Goal: Task Accomplishment & Management: Use online tool/utility

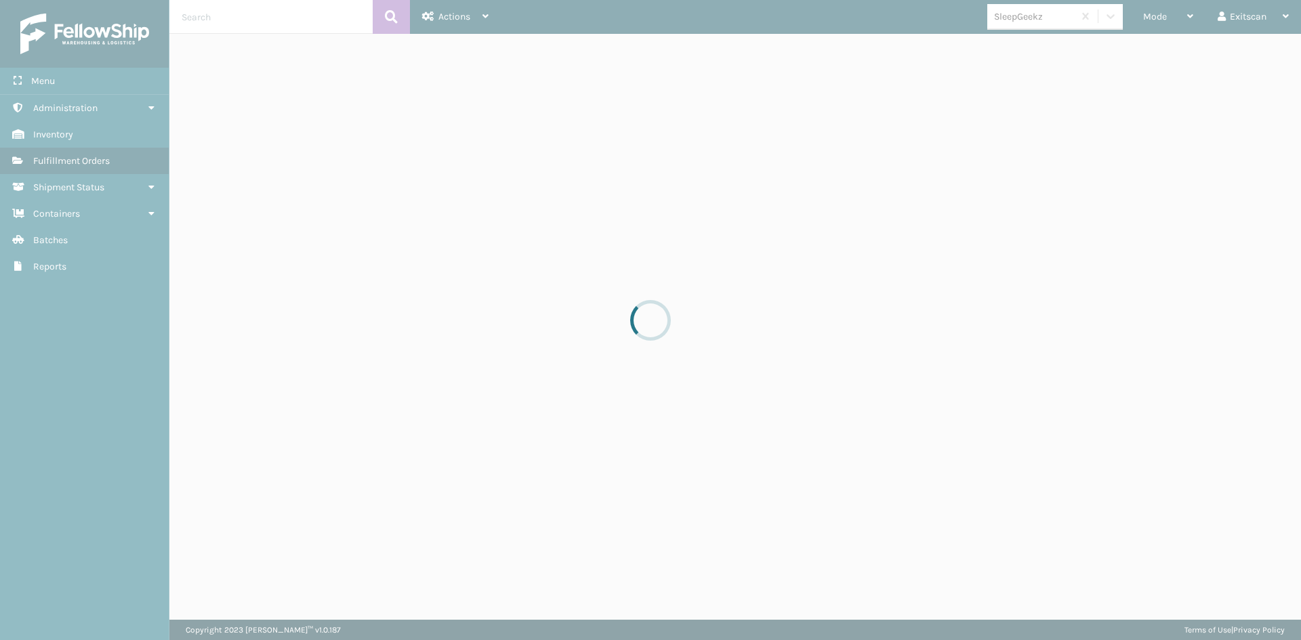
drag, startPoint x: 491, startPoint y: 314, endPoint x: 461, endPoint y: 307, distance: 30.7
drag, startPoint x: 461, startPoint y: 307, endPoint x: 395, endPoint y: 339, distance: 73.9
click at [395, 339] on div at bounding box center [650, 320] width 1301 height 640
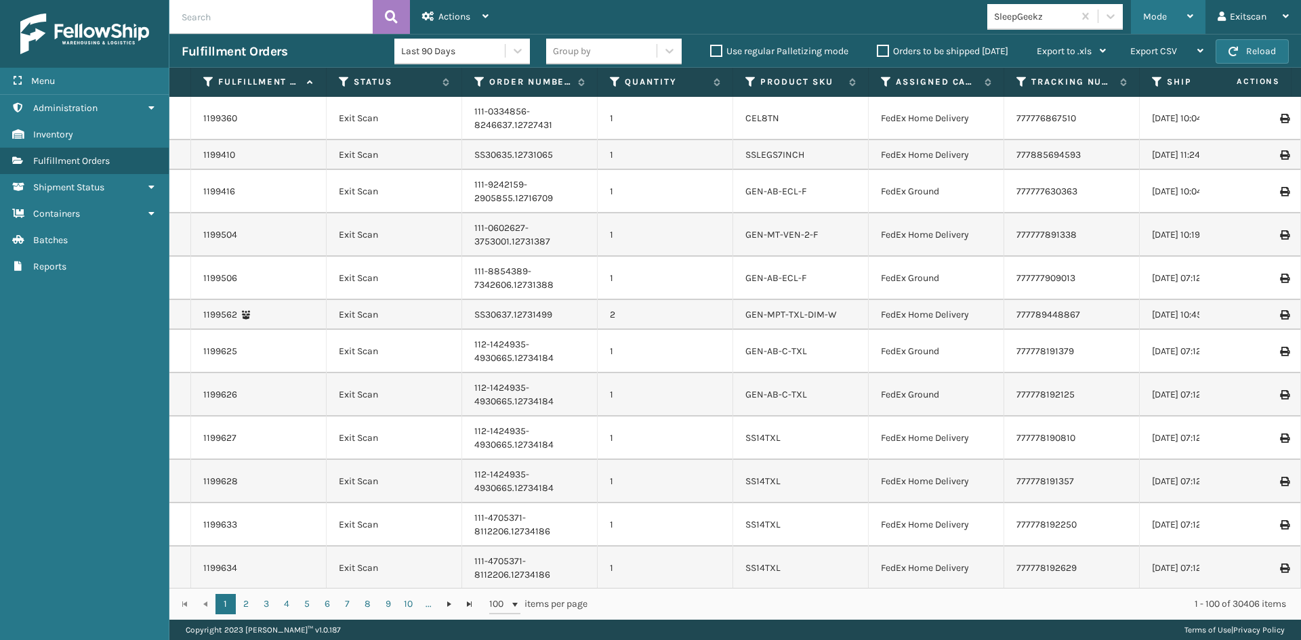
click at [1165, 12] on span "Mode" at bounding box center [1155, 17] width 24 height 12
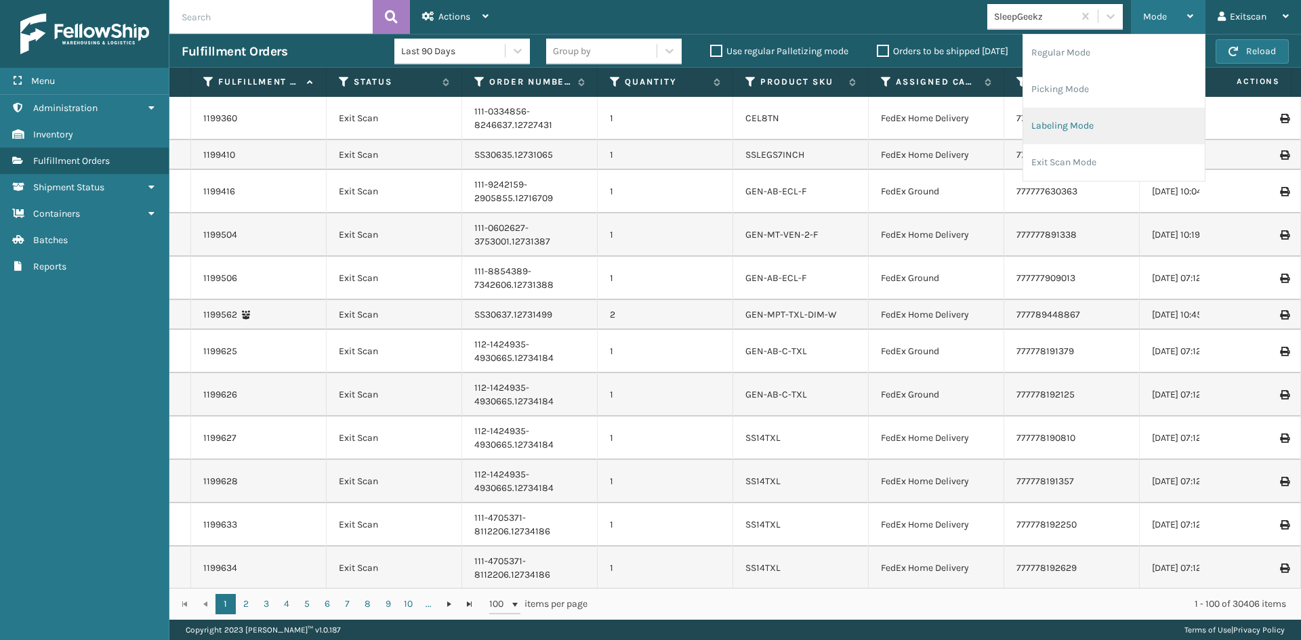
click at [1095, 123] on li "Labeling Mode" at bounding box center [1114, 126] width 182 height 37
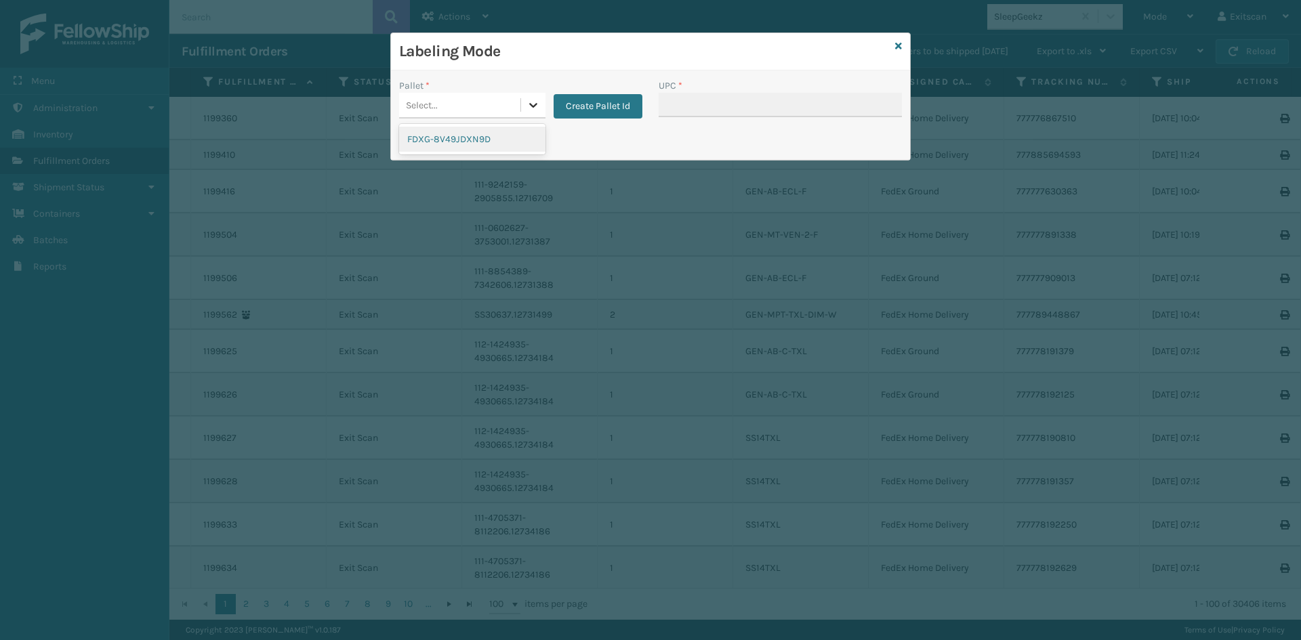
click at [525, 106] on div at bounding box center [533, 105] width 24 height 24
click at [508, 139] on div "FDXG-8V49JDXN9D" at bounding box center [472, 139] width 146 height 25
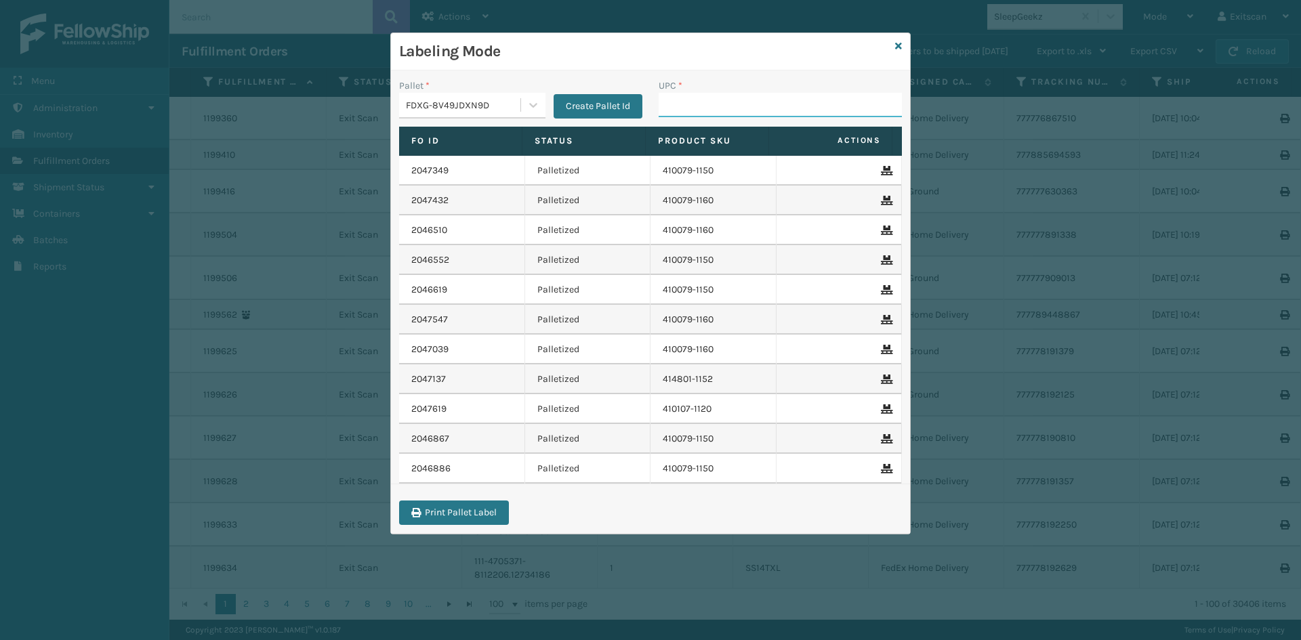
click at [709, 105] on input "UPC *" at bounding box center [780, 105] width 243 height 24
type input "c"
type input "GEN-HBBRKT-EK-C-H-B-A"
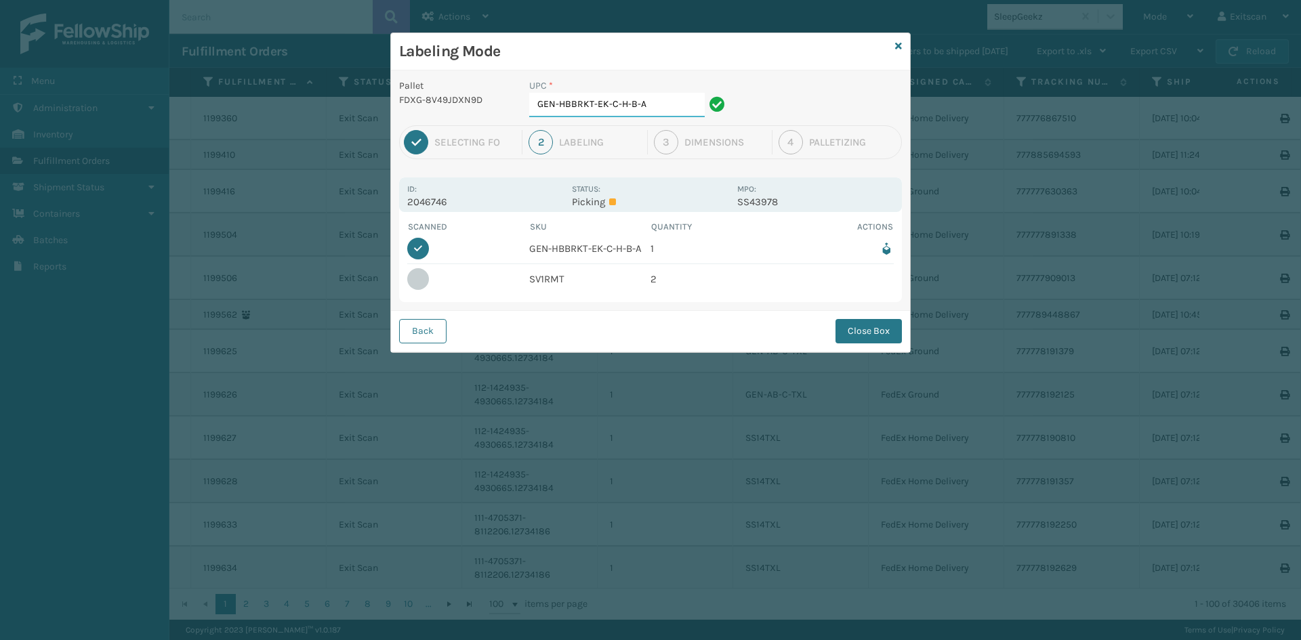
click at [665, 107] on input "GEN-HBBRKT-EK-C-H-B-A" at bounding box center [616, 105] width 175 height 24
click at [649, 106] on input "GEN-HBBRKT-EK-C-H-B-A" at bounding box center [616, 105] width 175 height 24
type input "G"
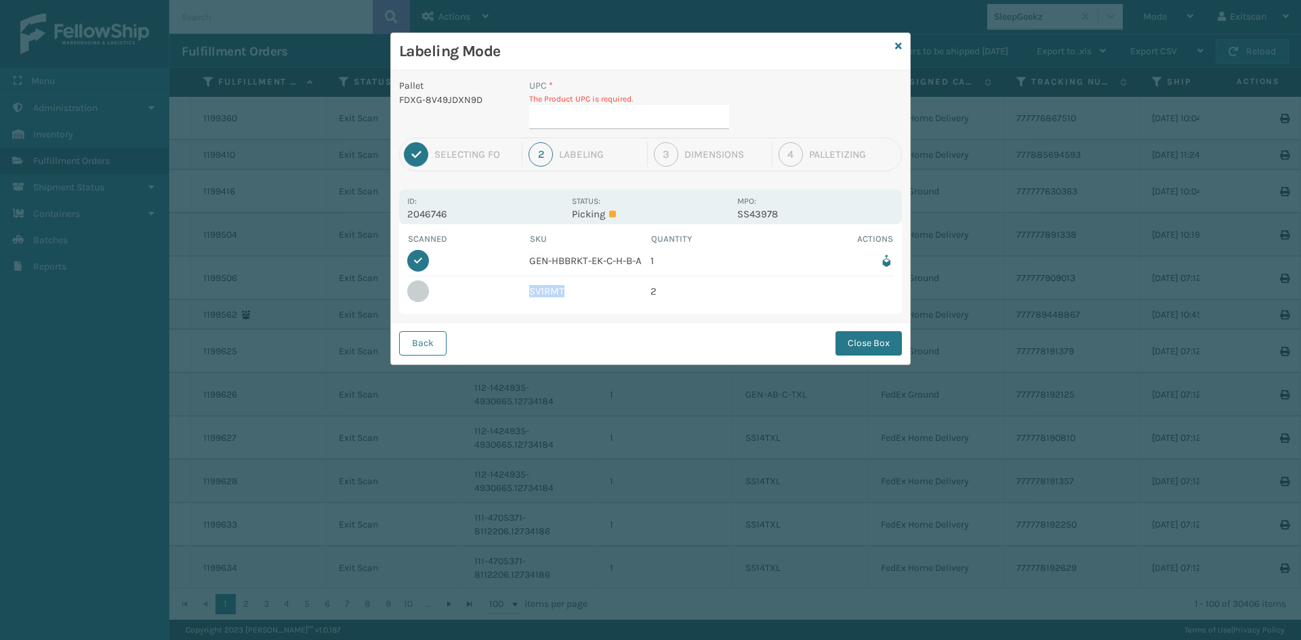
drag, startPoint x: 575, startPoint y: 291, endPoint x: 527, endPoint y: 304, distance: 49.0
click at [526, 306] on div "Scanned SKU Quantity Actions 1/1 GEN-HBBRKT-EK-C-H-B-A 1 SV1RMT 2" at bounding box center [650, 269] width 503 height 90
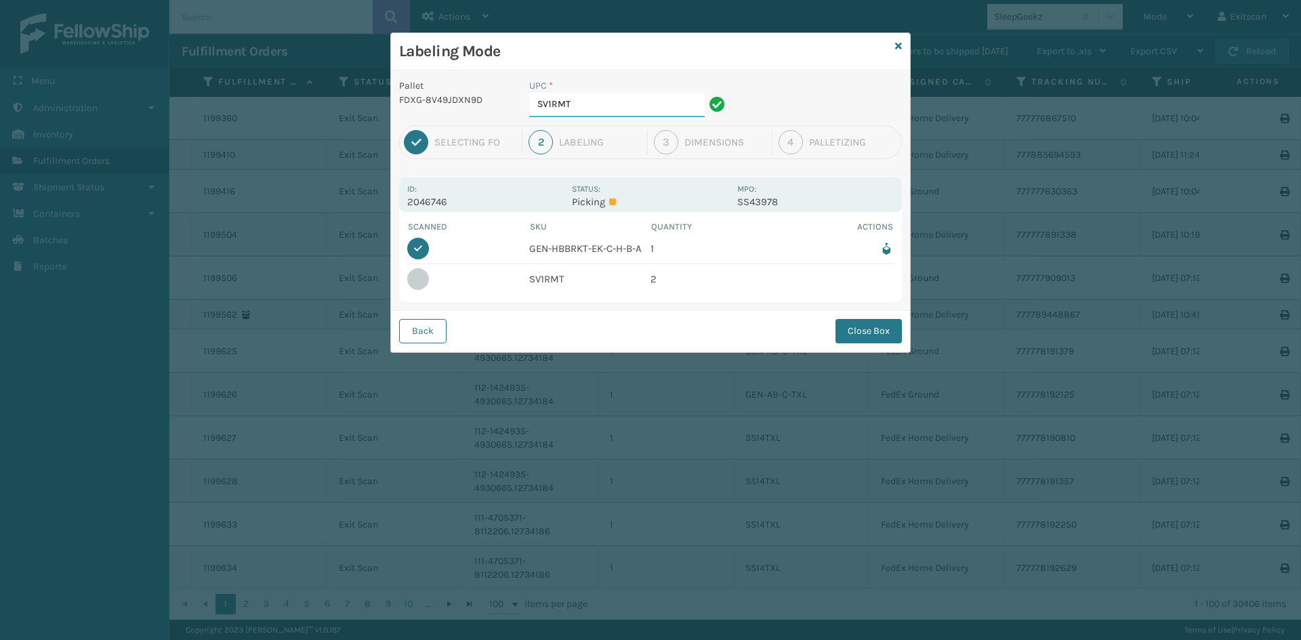
click at [591, 105] on input "SV1RMT" at bounding box center [616, 105] width 175 height 24
type input "SV1RMT"
click at [882, 336] on button "Close Box" at bounding box center [868, 331] width 66 height 24
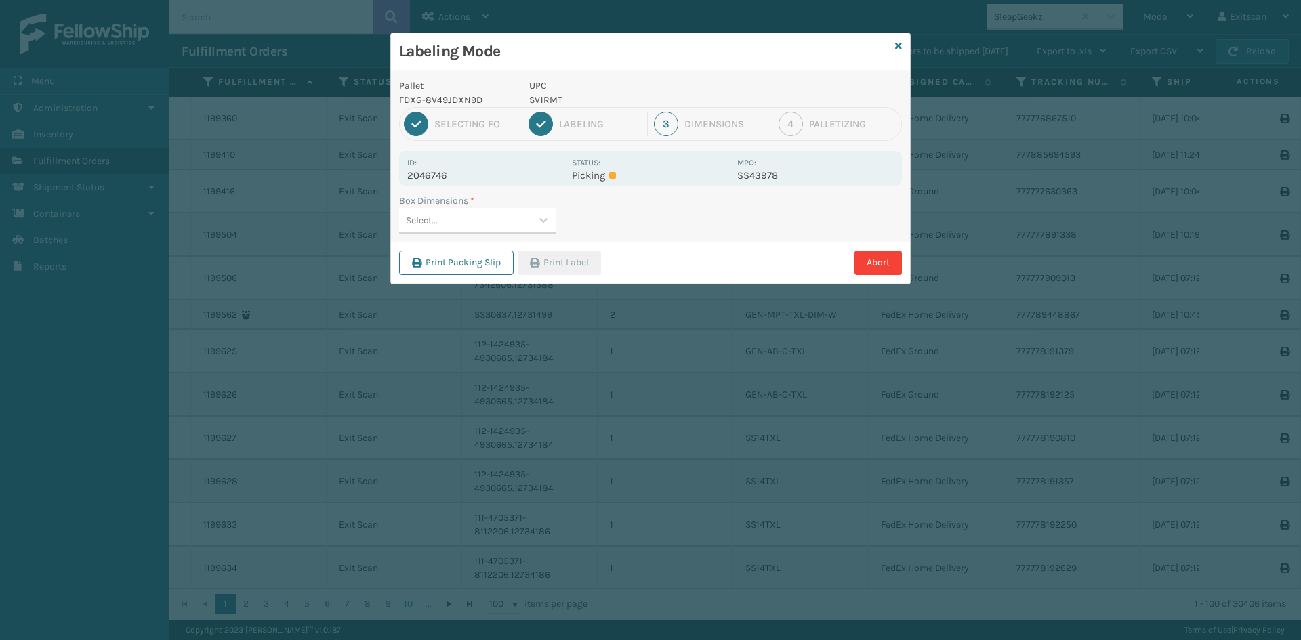
click at [515, 212] on div "Select..." at bounding box center [464, 220] width 131 height 22
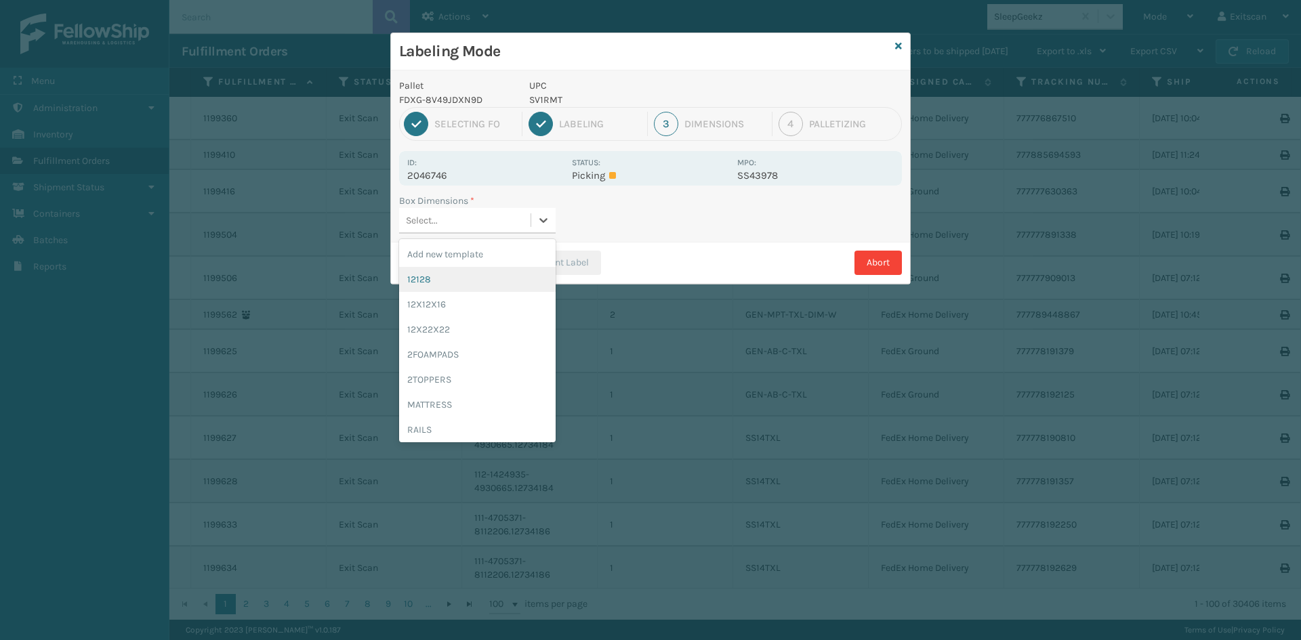
click at [498, 273] on div "12128" at bounding box center [477, 279] width 157 height 25
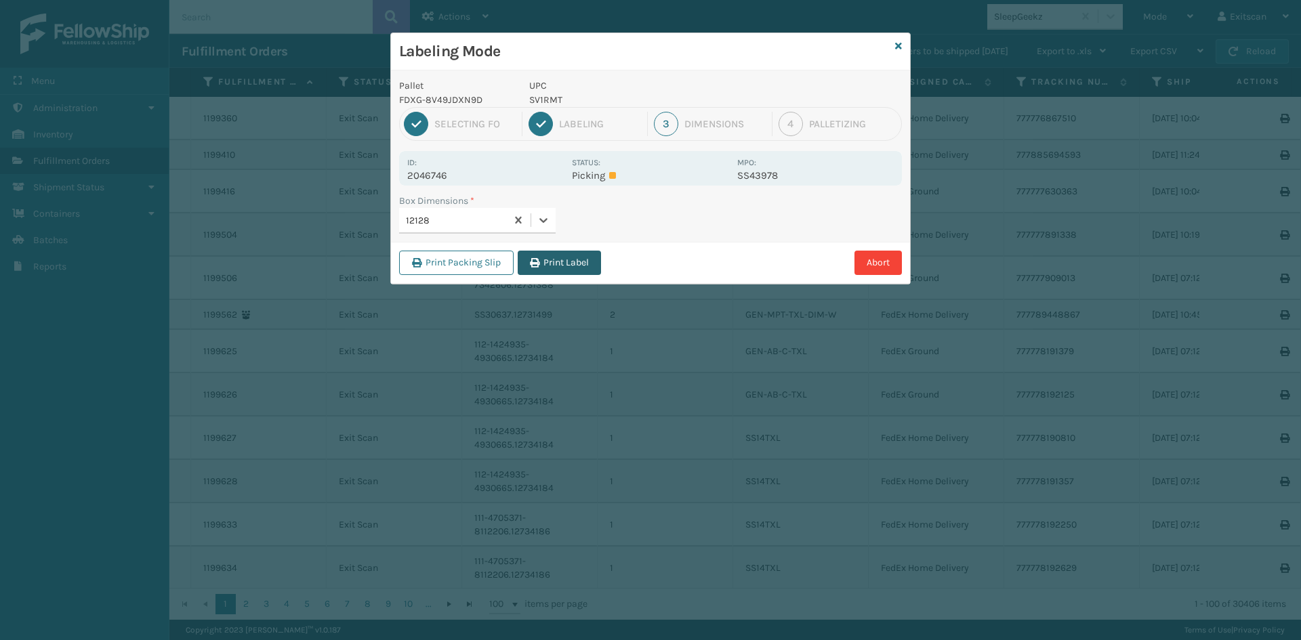
click at [574, 259] on button "Print Label" at bounding box center [559, 263] width 83 height 24
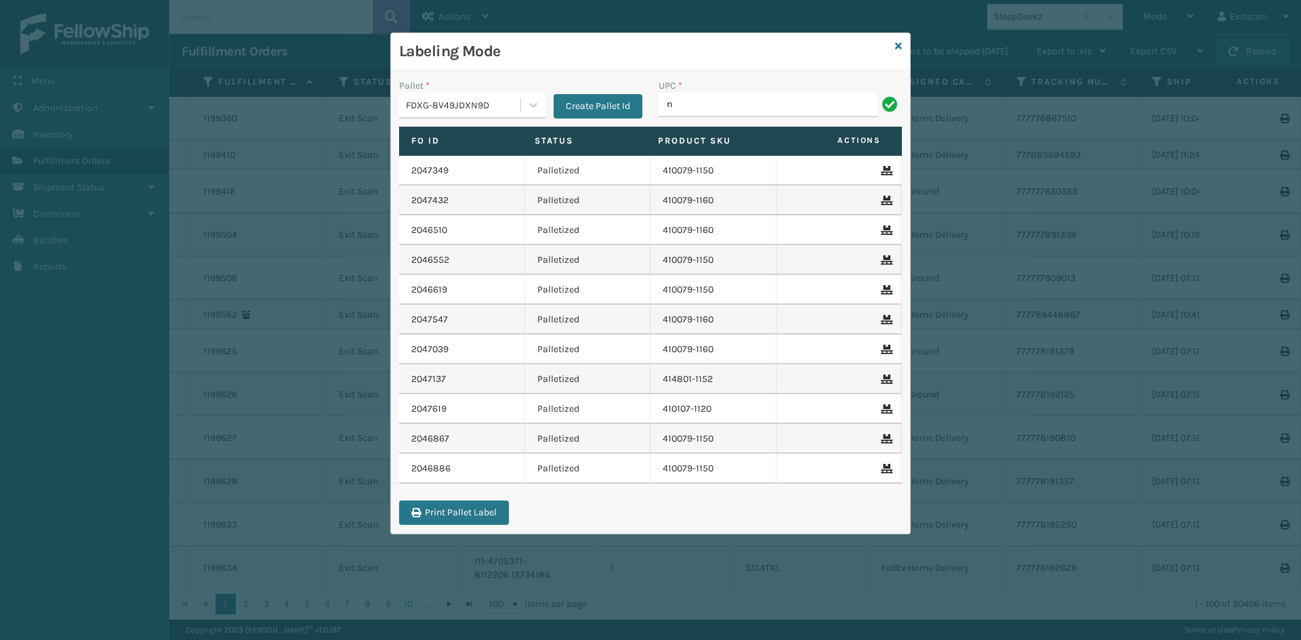
type input "NEFHBBRKT"
type input "SSSIDERAILS-NLPSERIESX4"
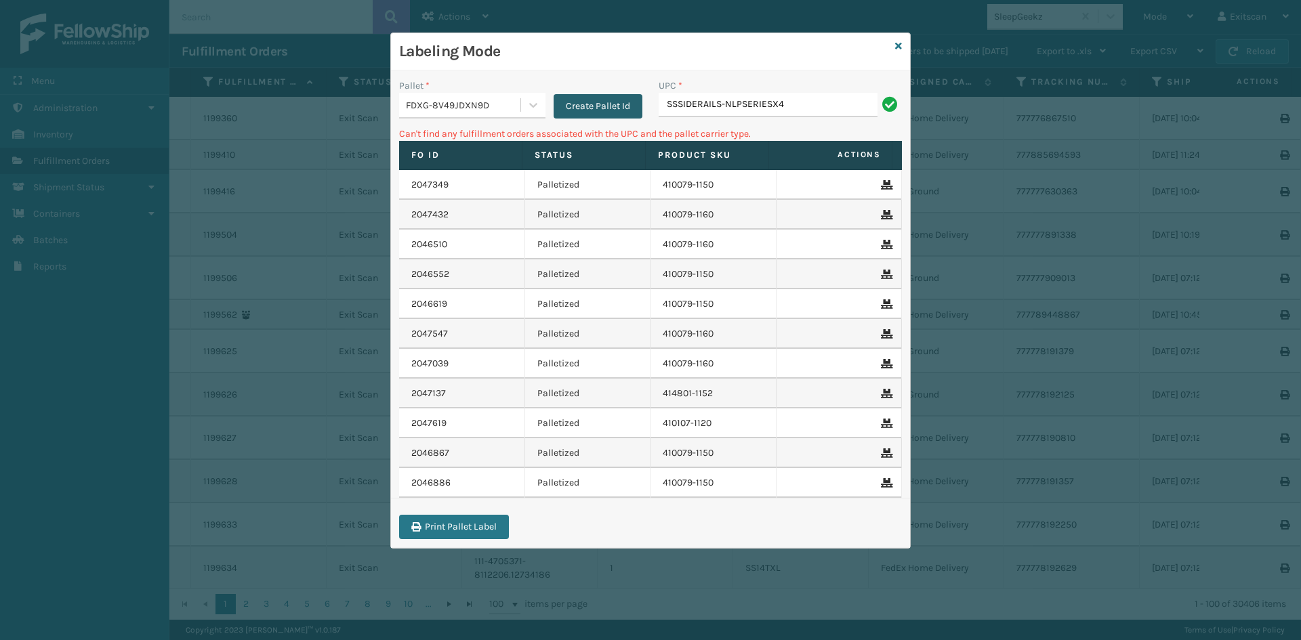
click at [570, 98] on button "Create Pallet Id" at bounding box center [598, 106] width 89 height 24
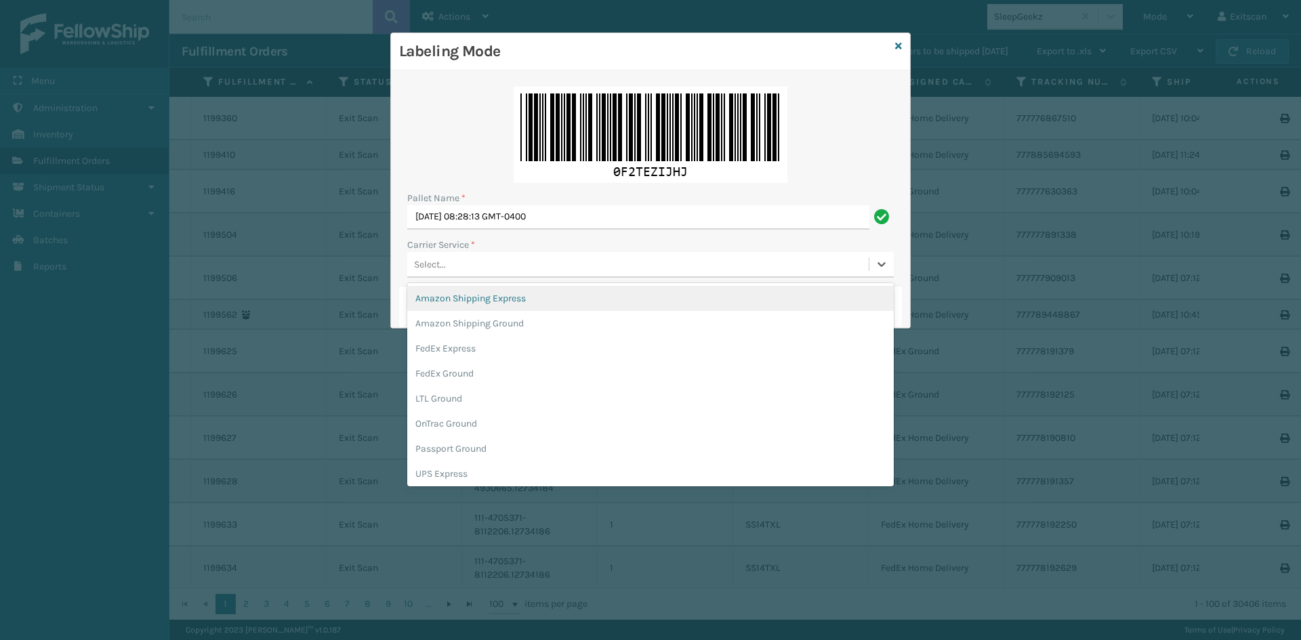
click at [509, 265] on div "Select..." at bounding box center [637, 264] width 461 height 22
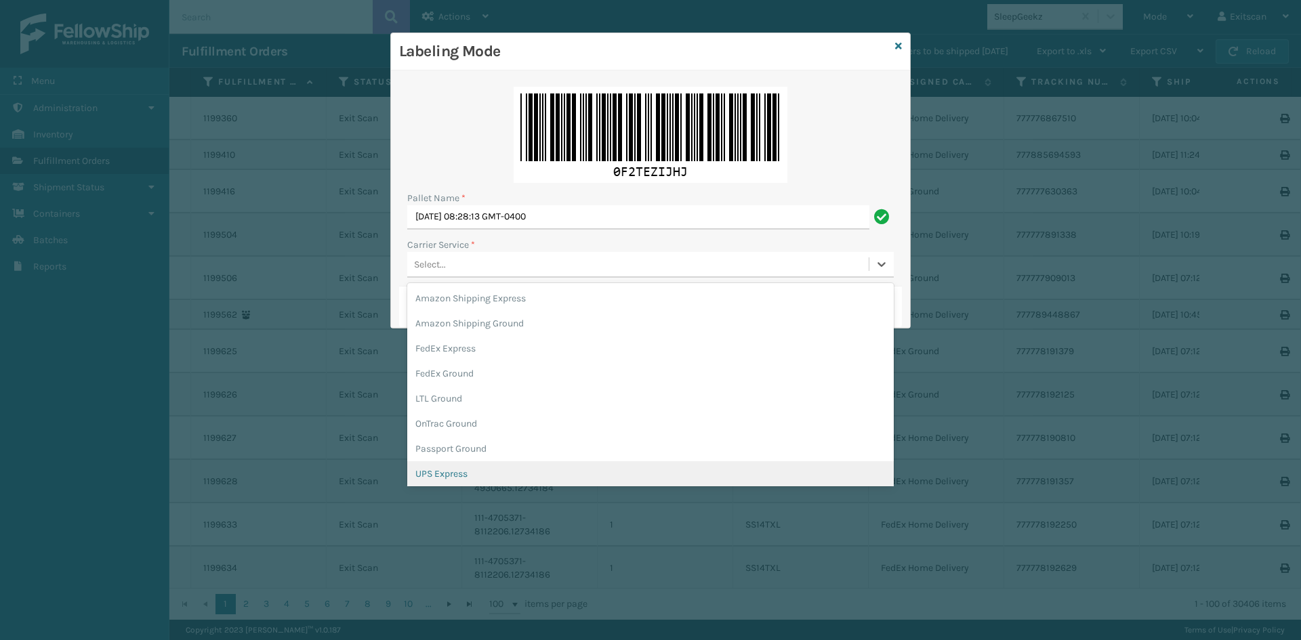
scroll to position [78, 0]
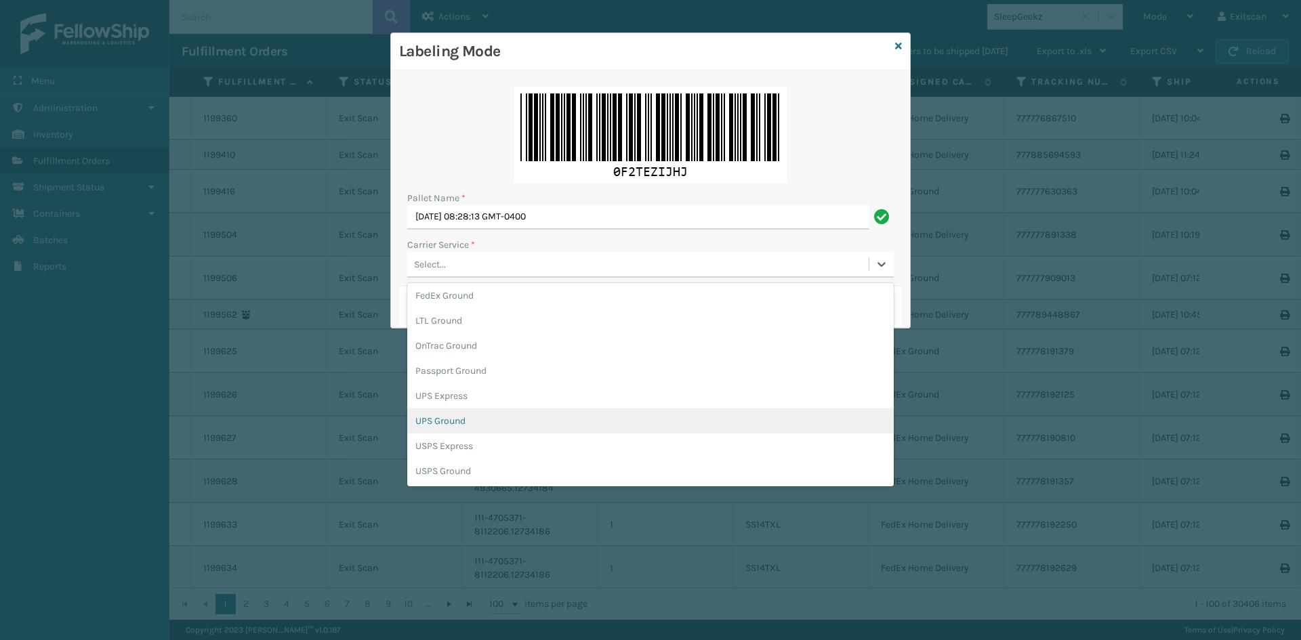
click at [463, 430] on div "UPS Ground" at bounding box center [650, 421] width 486 height 25
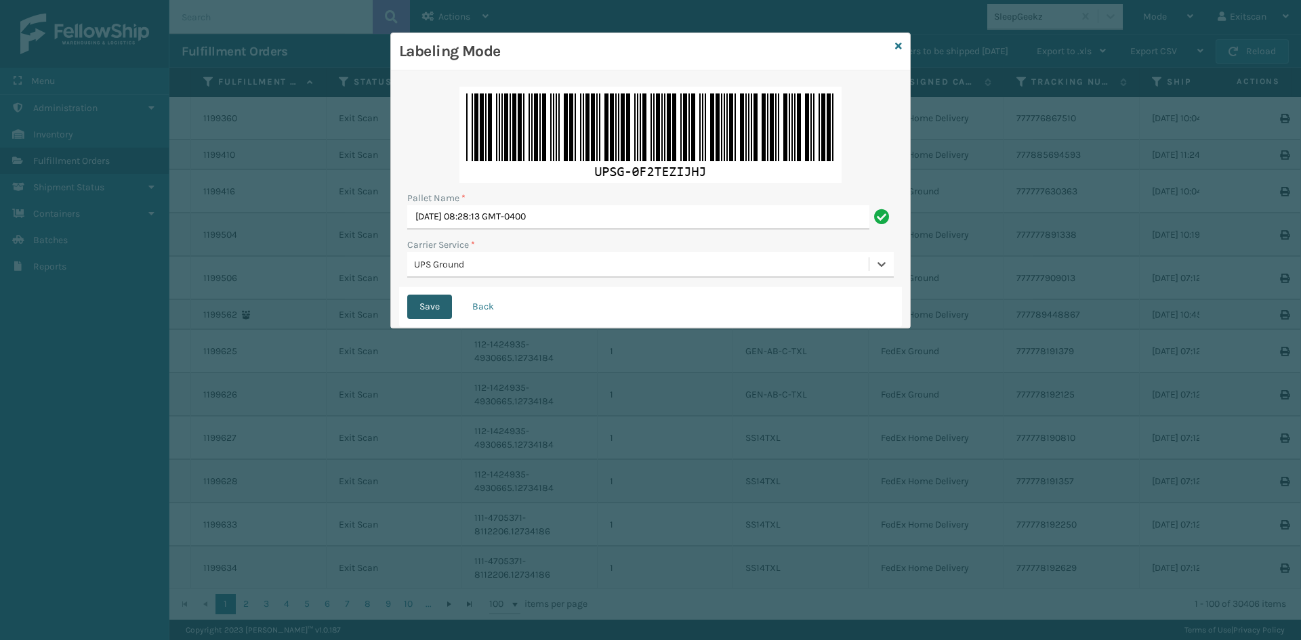
click at [445, 308] on button "Save" at bounding box center [429, 307] width 45 height 24
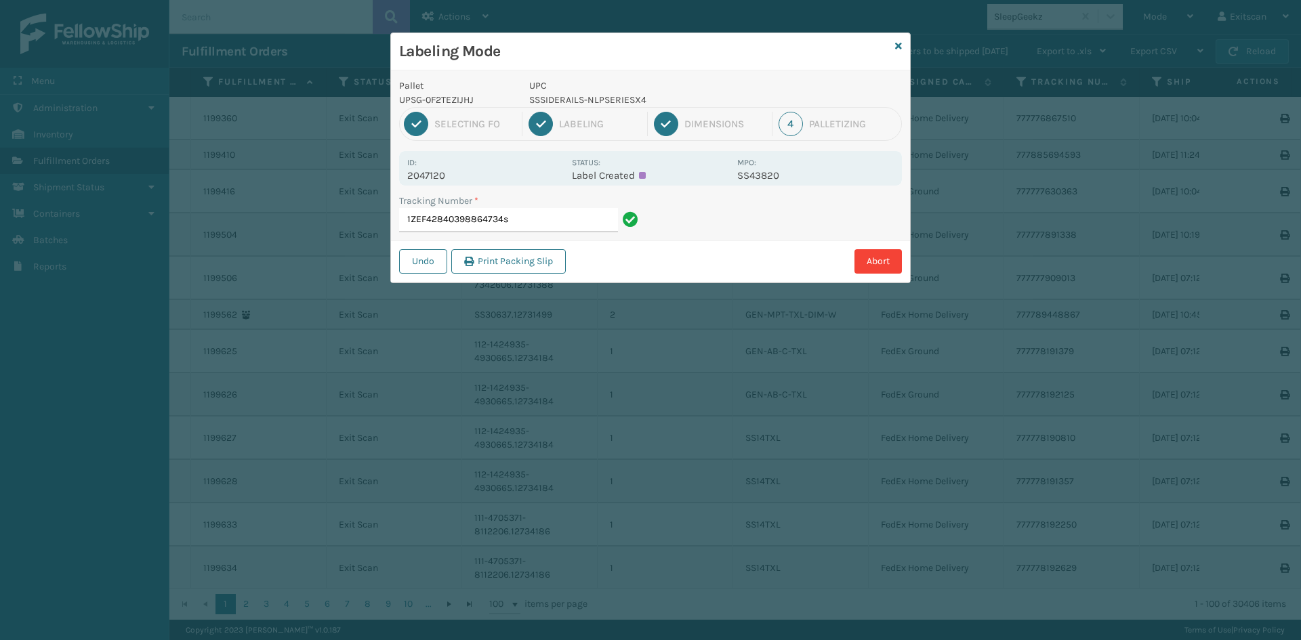
type input "1ZEF42840398864734"
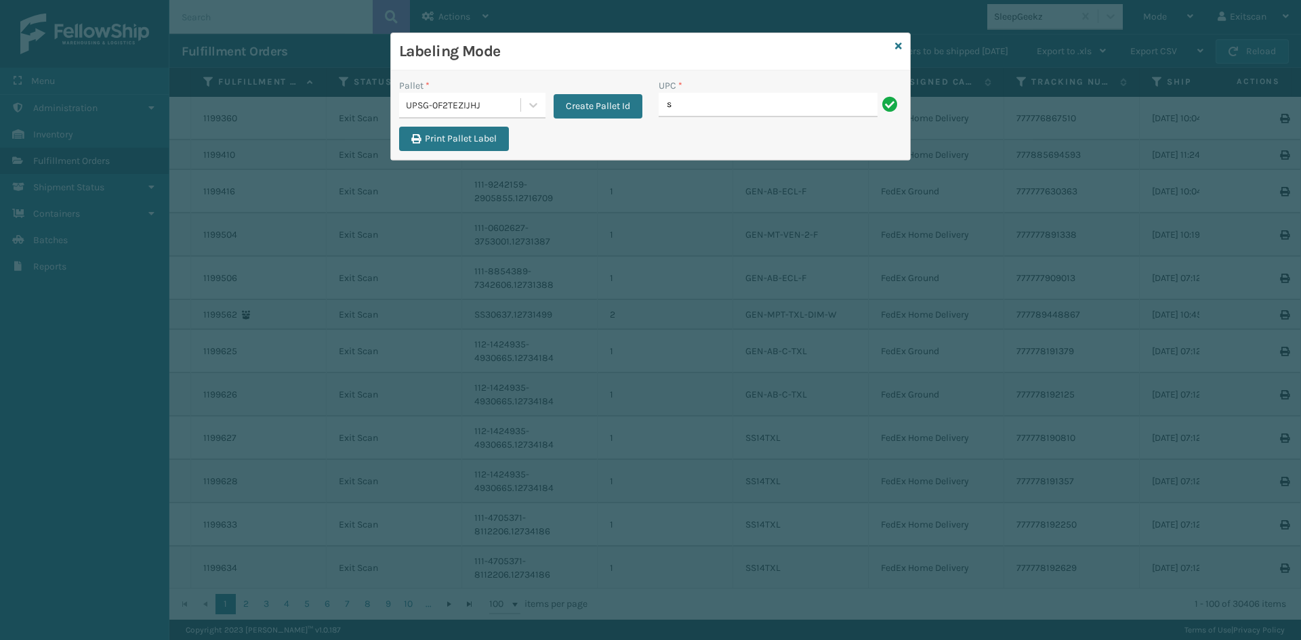
type input "SSSIDERAILS-NLPSERIESX4"
type input "SV2RMT"
type input "SVS-REM-SLV-002"
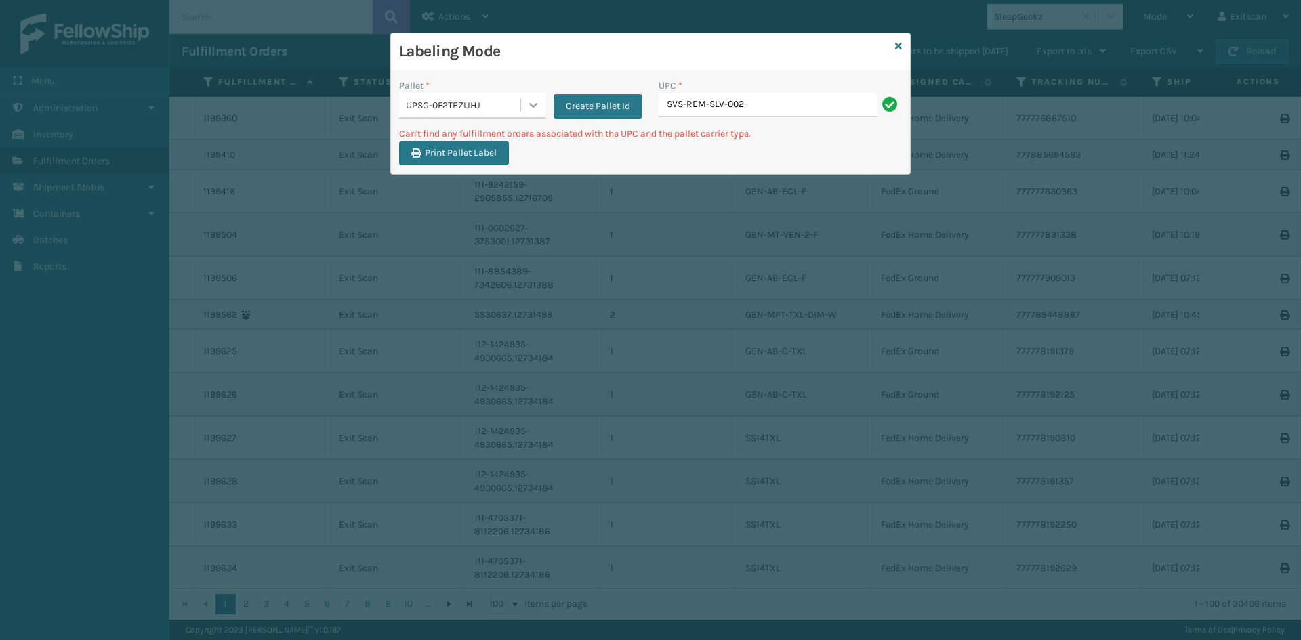
click at [538, 108] on icon at bounding box center [533, 105] width 14 height 14
click at [515, 142] on div "FDXG-8V49JDXN9D" at bounding box center [472, 139] width 146 height 25
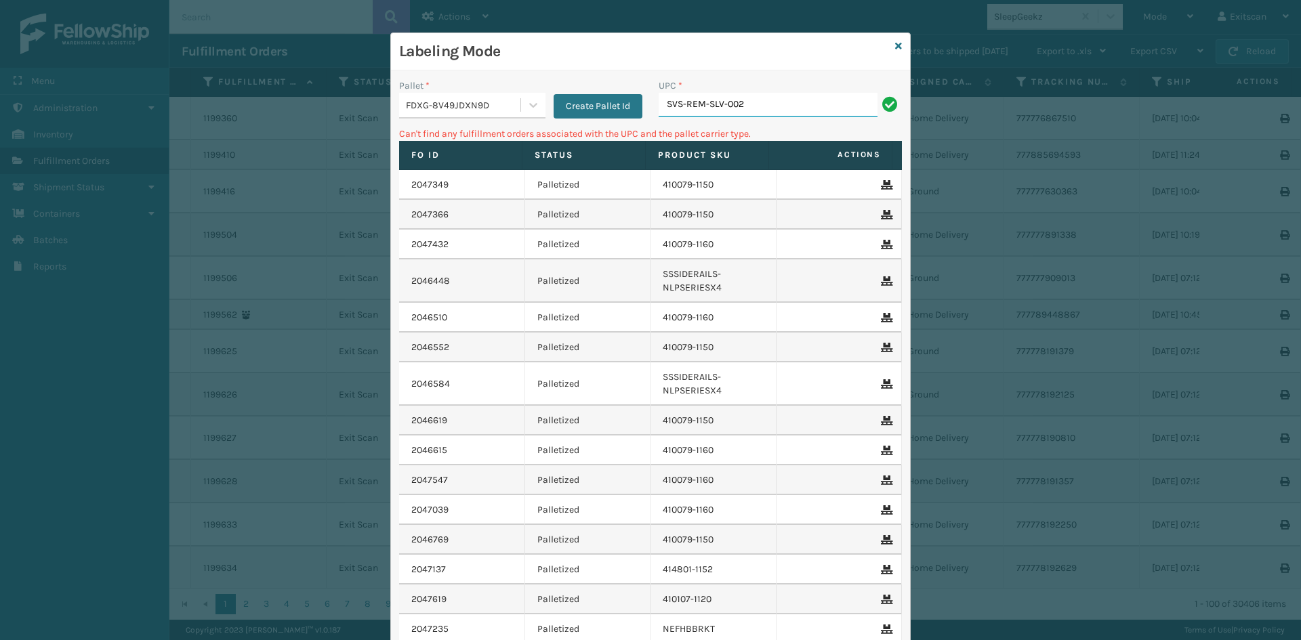
click at [769, 98] on input "SVS-REM-SLV-002" at bounding box center [768, 105] width 219 height 24
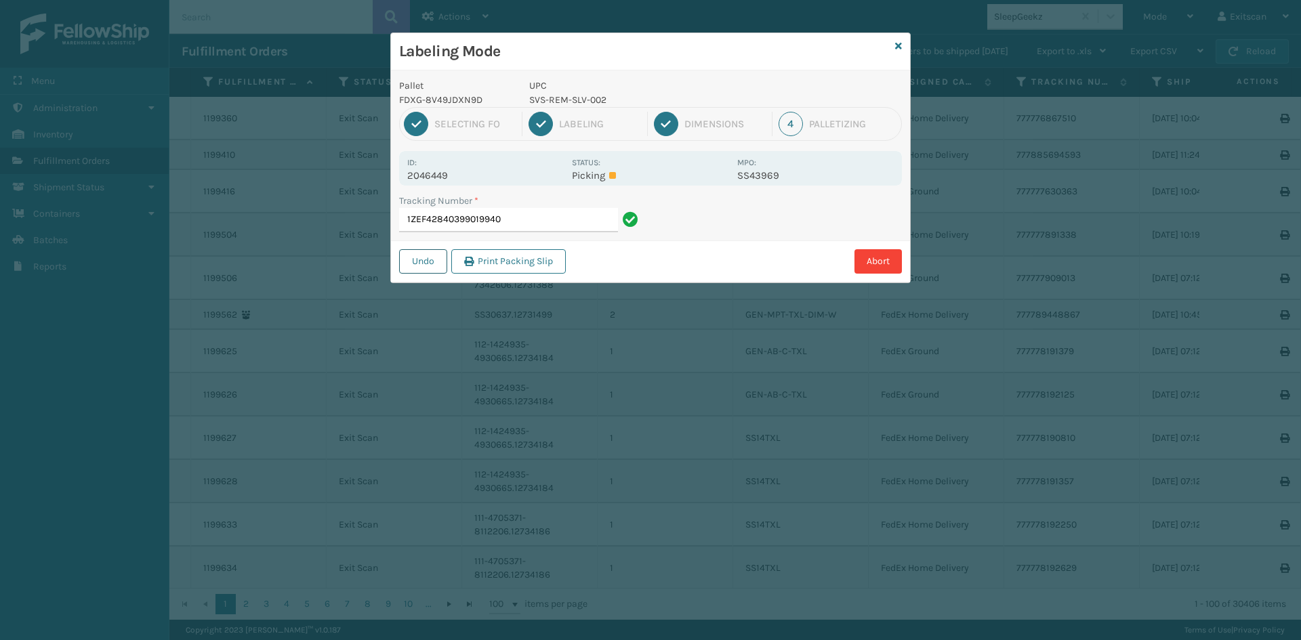
click at [429, 257] on button "Undo" at bounding box center [423, 261] width 48 height 24
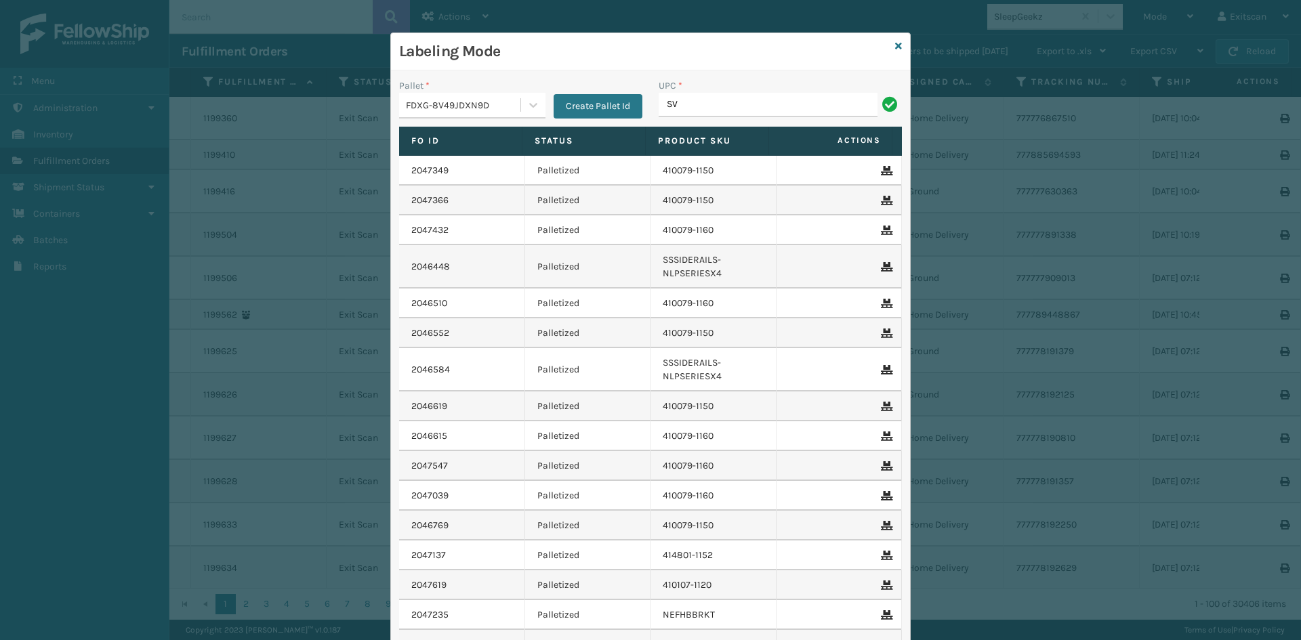
type input "S"
type input "GEN-HBBRKT-EK-C-H-B-A"
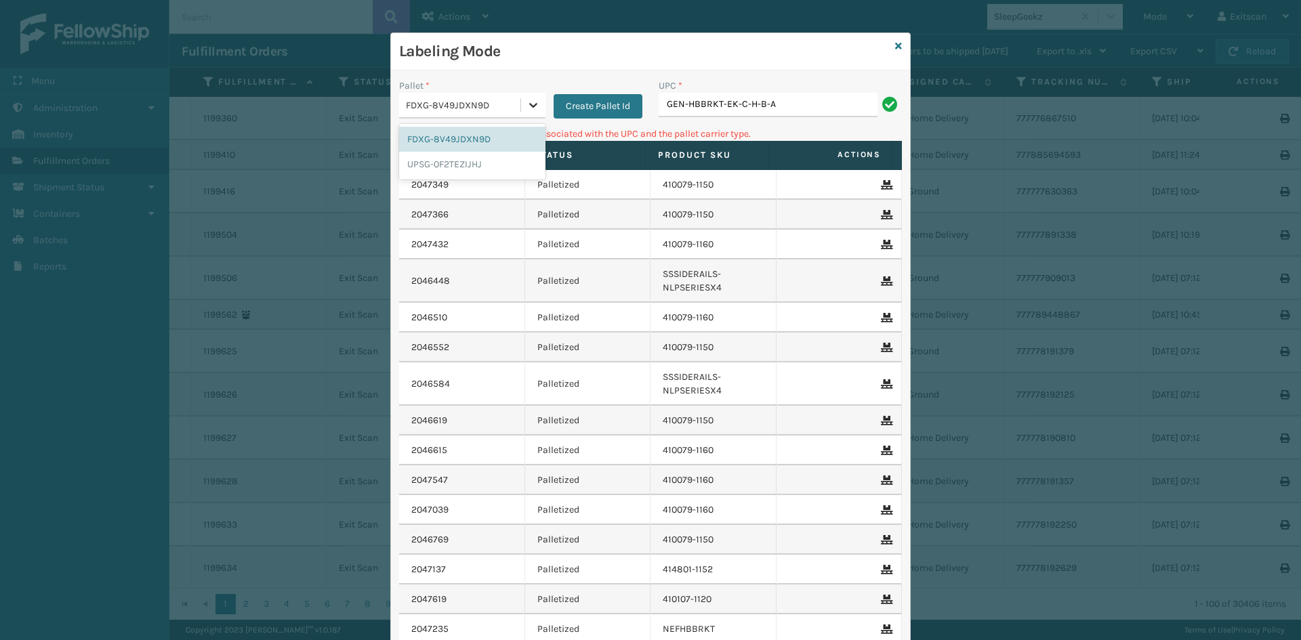
drag, startPoint x: 531, startPoint y: 100, endPoint x: 524, endPoint y: 112, distance: 14.3
click at [531, 99] on icon at bounding box center [533, 105] width 14 height 14
click at [496, 163] on div "UPSG-0F2TEZIJHJ" at bounding box center [472, 164] width 146 height 25
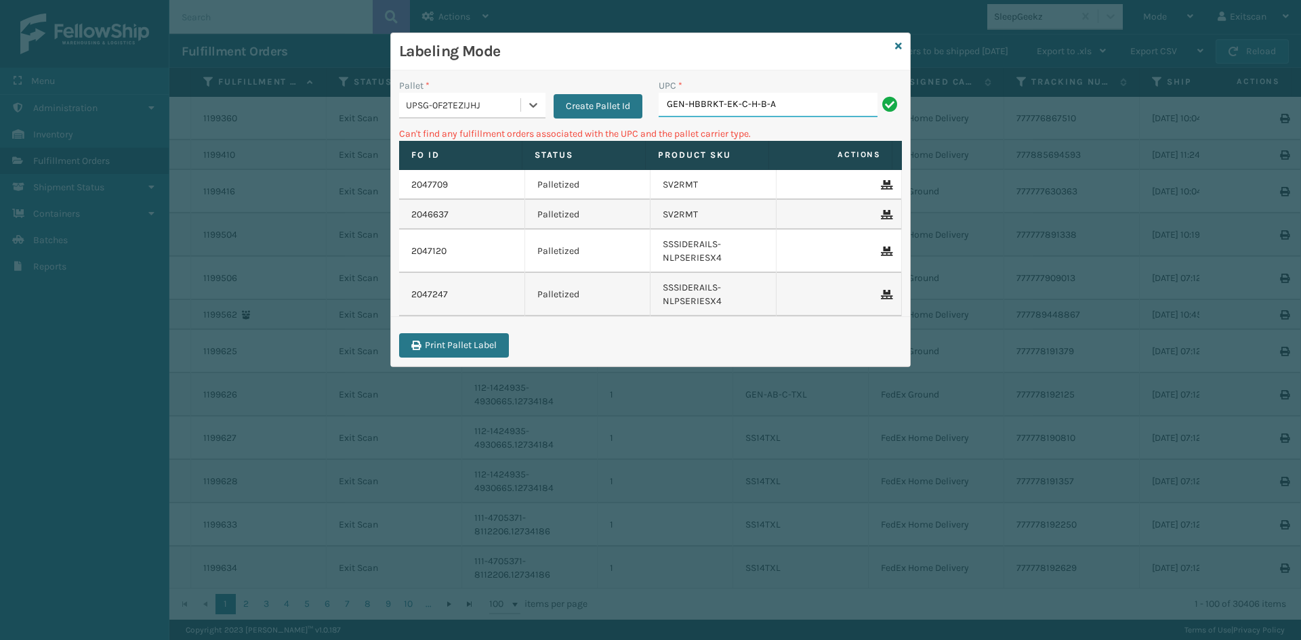
click at [774, 105] on input "GEN-HBBRKT-EK-C-H-B-A" at bounding box center [768, 105] width 219 height 24
